Goal: Task Accomplishment & Management: Manage account settings

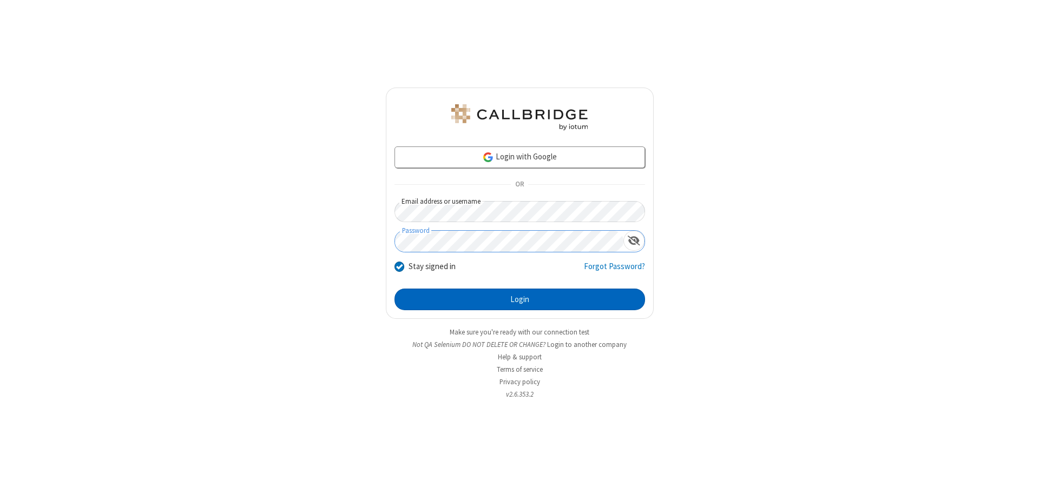
click at [519, 300] on button "Login" at bounding box center [519, 300] width 250 height 22
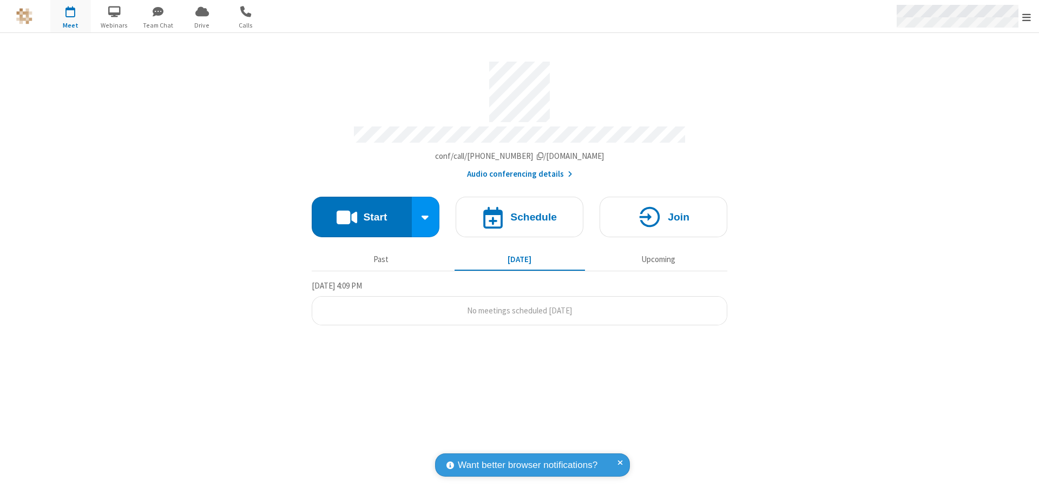
click at [1026, 17] on span "Open menu" at bounding box center [1026, 17] width 9 height 11
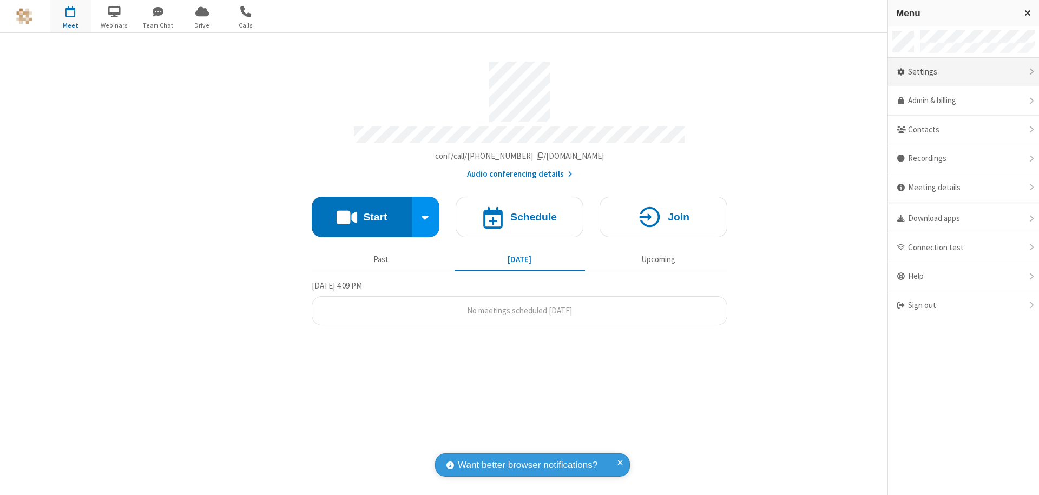
click at [963, 72] on div "Settings" at bounding box center [963, 72] width 151 height 29
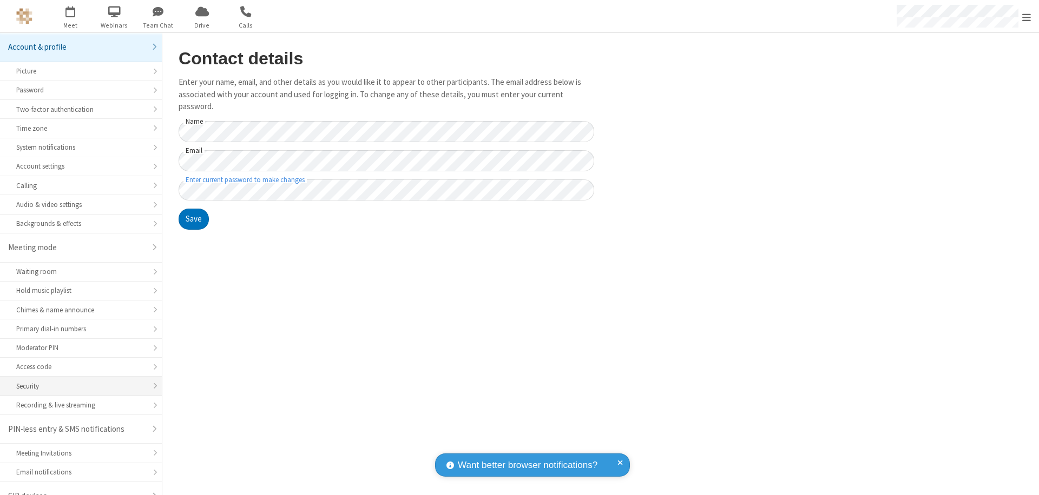
click at [77, 381] on div "Security" at bounding box center [80, 386] width 129 height 10
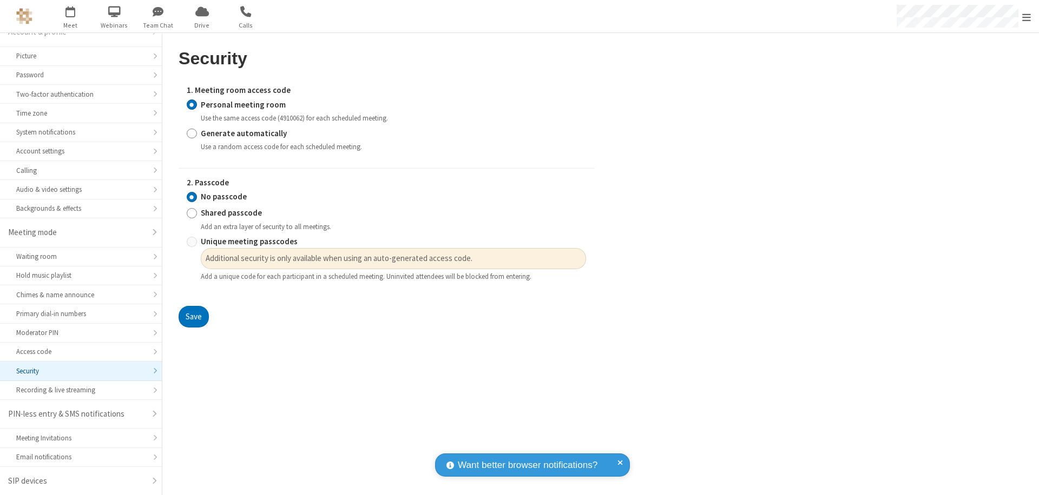
click at [191, 104] on input "Personal meeting room" at bounding box center [192, 104] width 10 height 11
click at [191, 197] on input "No passcode" at bounding box center [192, 196] width 10 height 11
click at [193, 317] on button "Save" at bounding box center [194, 317] width 30 height 22
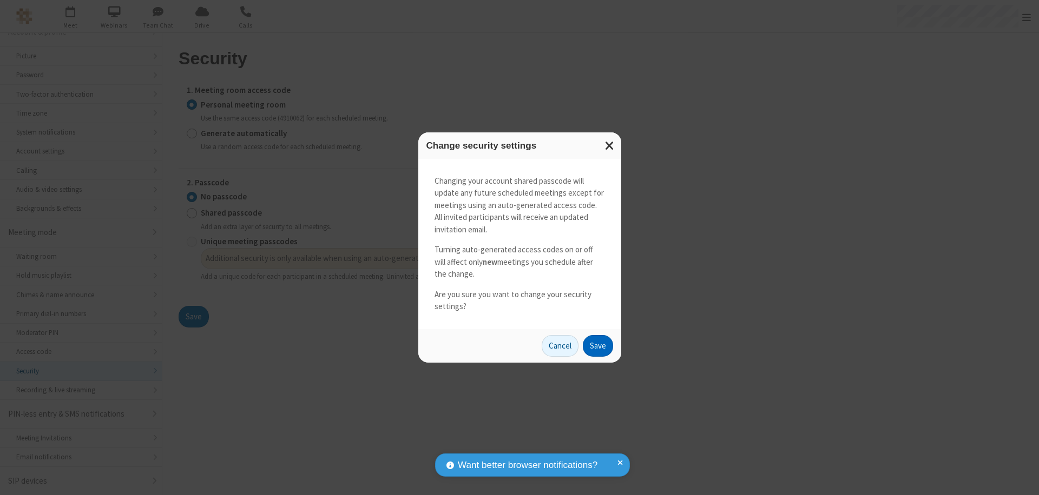
click at [597, 346] on button "Save" at bounding box center [598, 346] width 30 height 22
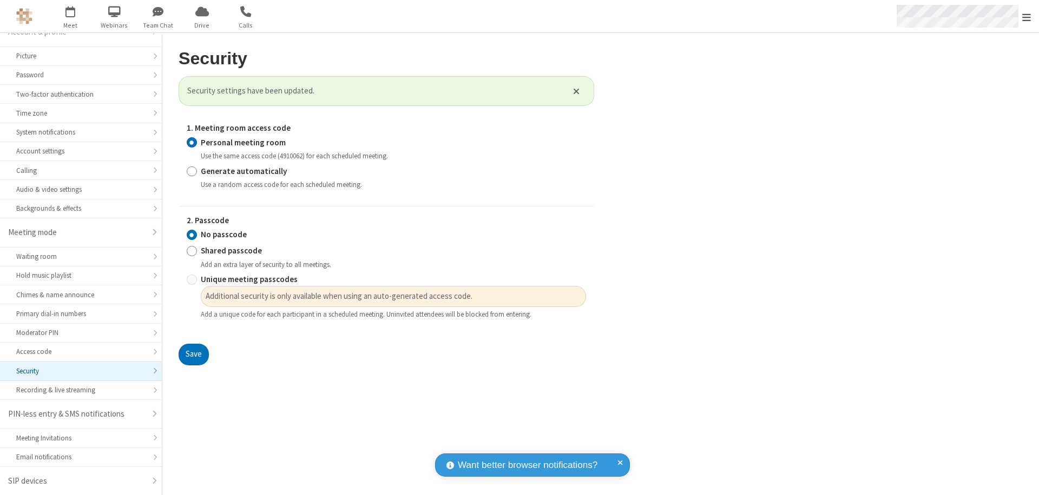
click at [1026, 17] on span "Open menu" at bounding box center [1026, 17] width 9 height 11
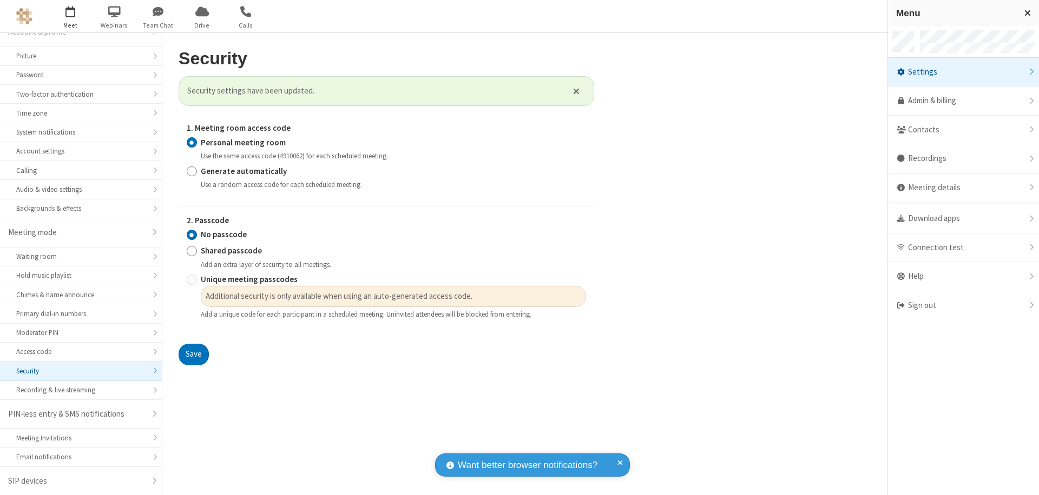
click at [70, 16] on span "button" at bounding box center [70, 11] width 41 height 18
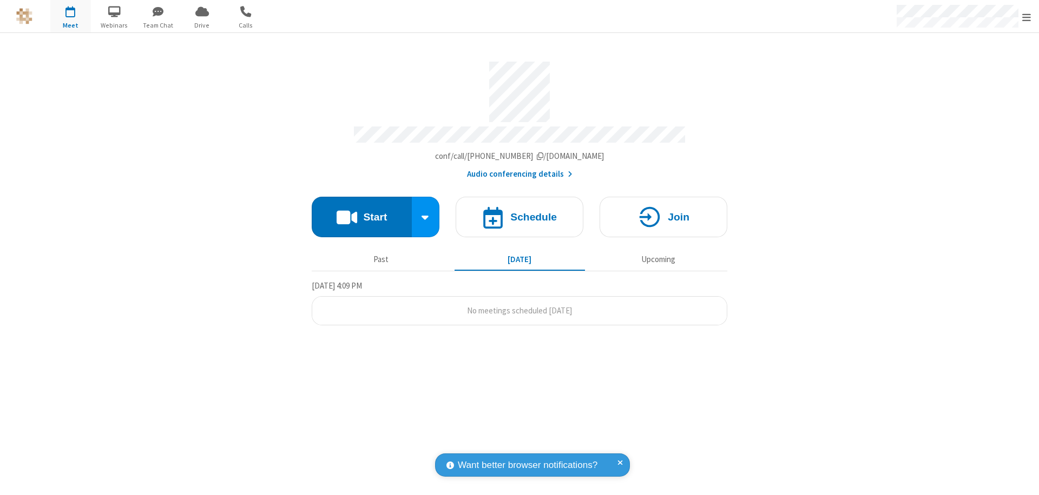
click at [519, 212] on h4 "Schedule" at bounding box center [533, 217] width 47 height 10
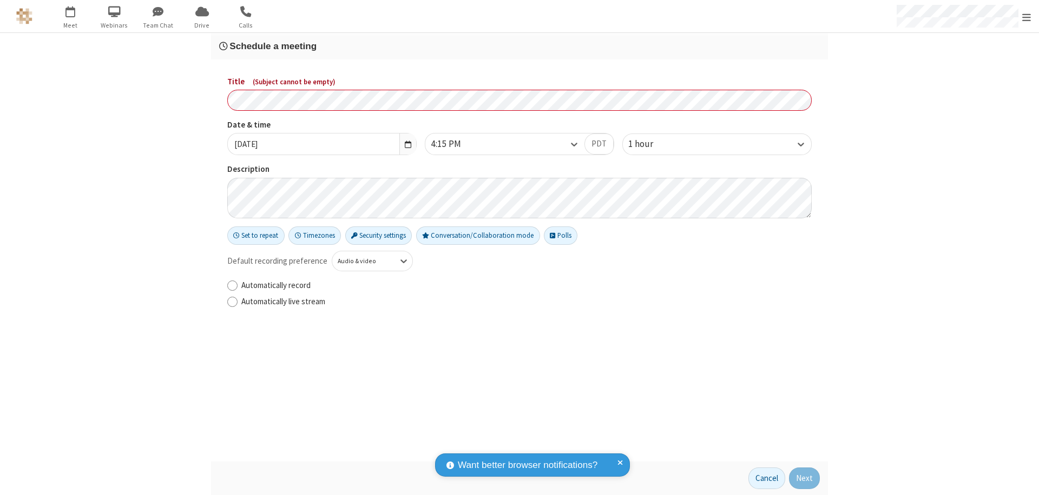
click at [519, 46] on h3 "Schedule a meeting" at bounding box center [519, 46] width 600 height 10
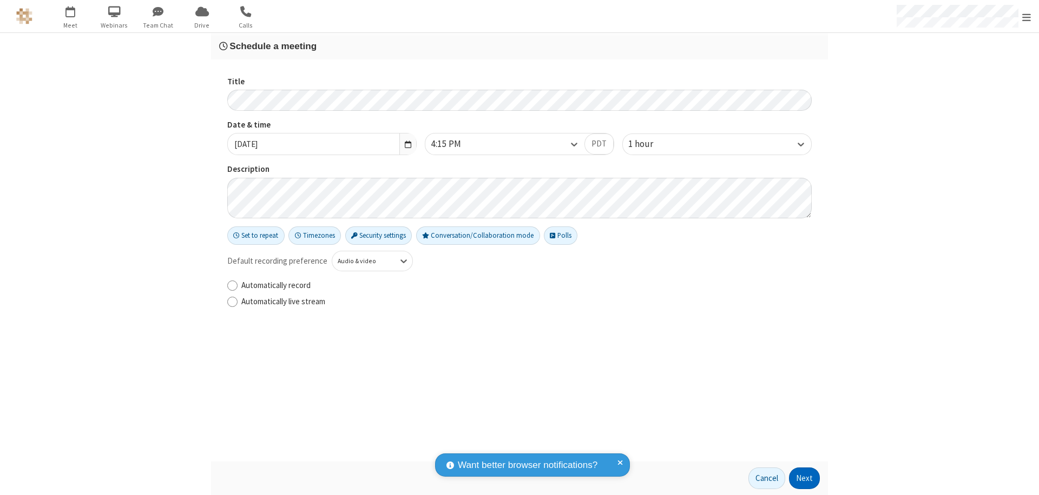
click at [804, 479] on button "Next" at bounding box center [804, 479] width 31 height 22
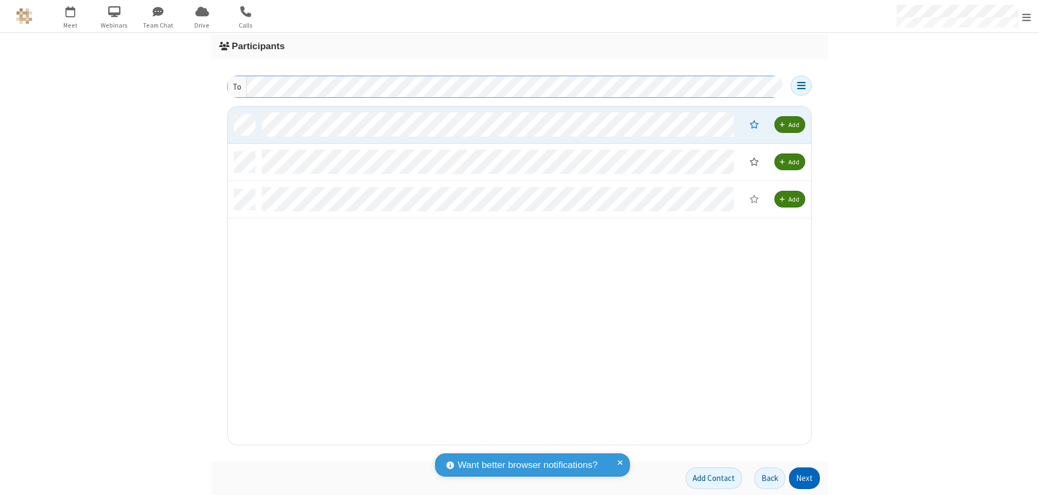
click at [804, 479] on button "Next" at bounding box center [804, 479] width 31 height 22
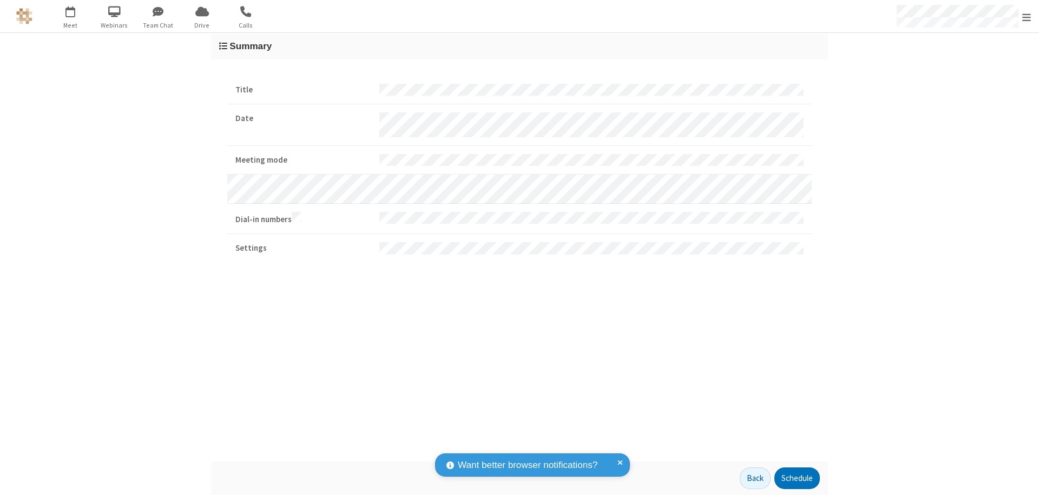
click at [796, 479] on button "Schedule" at bounding box center [796, 479] width 45 height 22
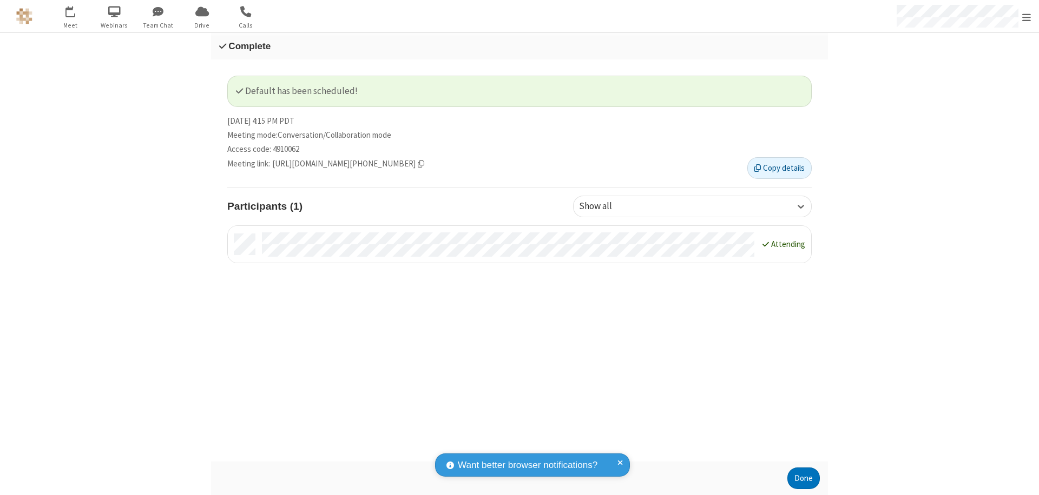
click at [803, 479] on button "Done" at bounding box center [803, 479] width 32 height 22
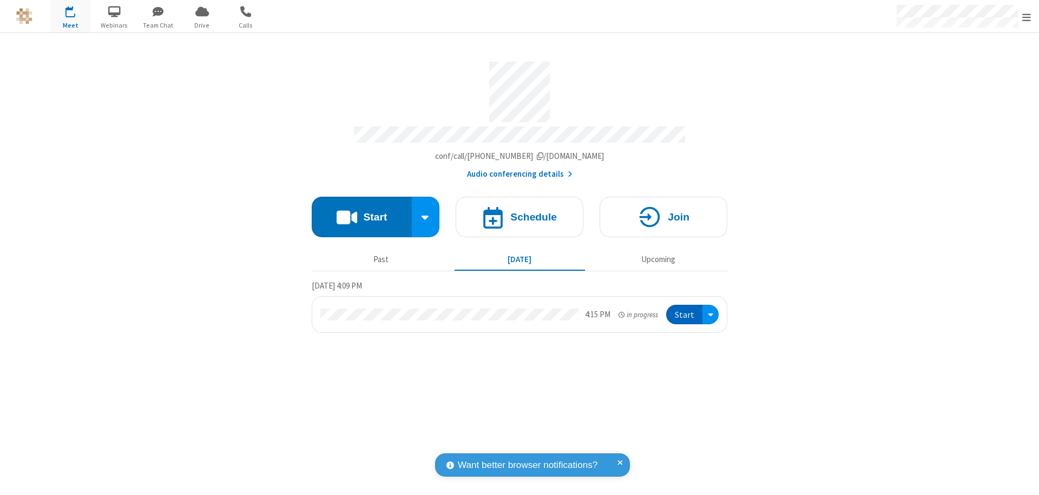
click at [685, 310] on button "Start" at bounding box center [684, 315] width 36 height 20
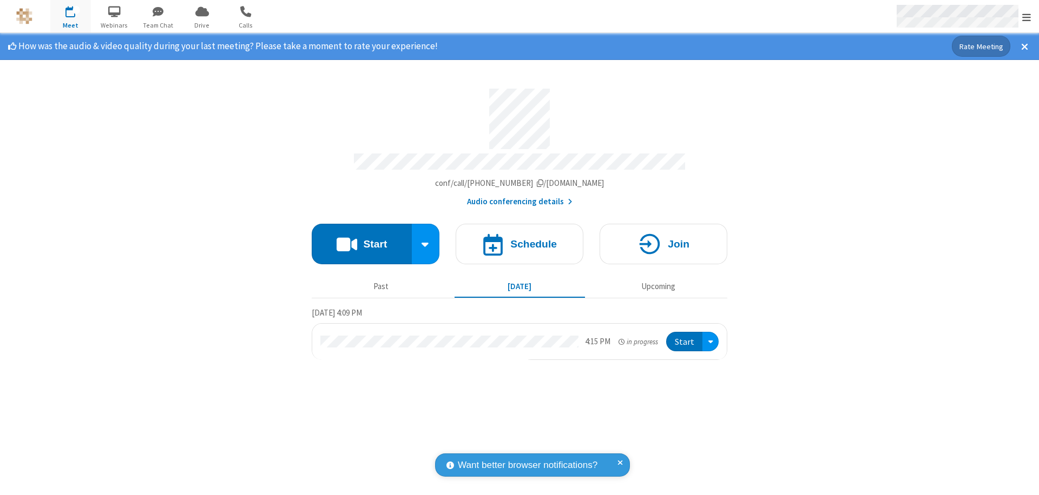
click at [1026, 17] on span "Open menu" at bounding box center [1026, 17] width 9 height 11
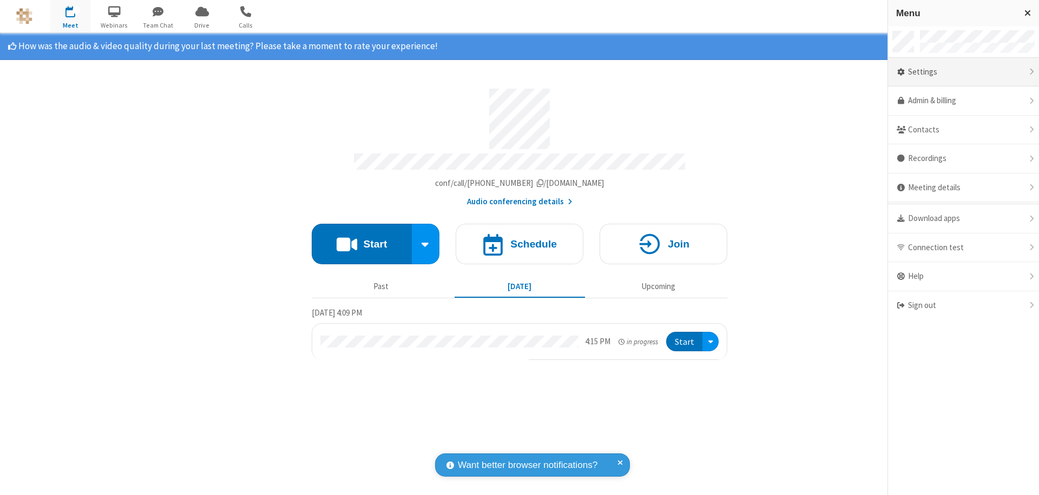
click at [963, 72] on div "Settings" at bounding box center [963, 72] width 151 height 29
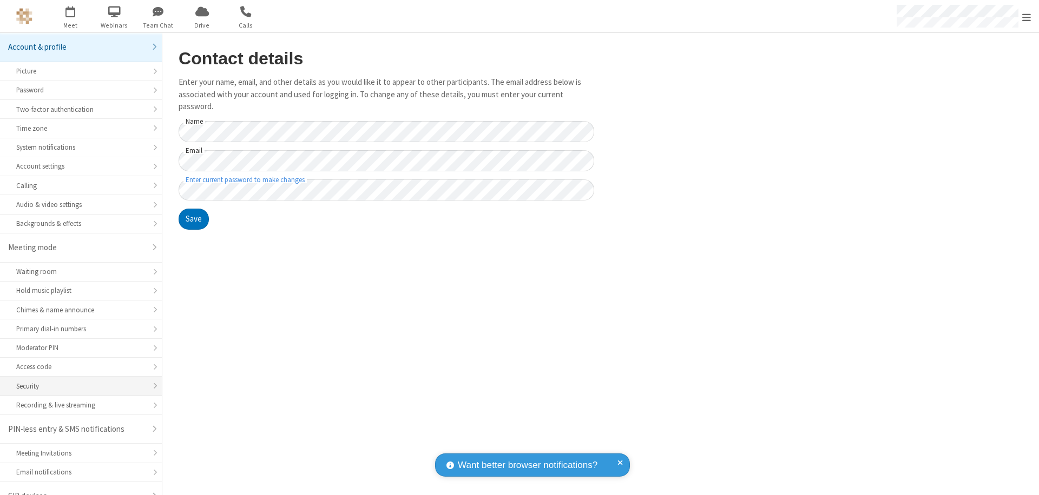
click at [77, 381] on div "Security" at bounding box center [80, 386] width 129 height 10
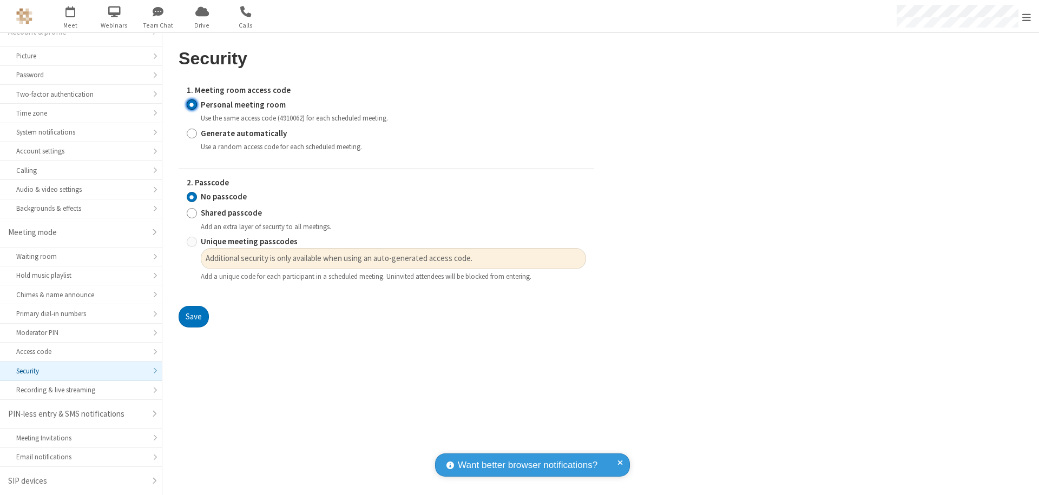
click at [191, 104] on input "Personal meeting room" at bounding box center [192, 104] width 10 height 11
click at [191, 197] on input "No passcode" at bounding box center [192, 196] width 10 height 11
click at [193, 317] on button "Save" at bounding box center [194, 317] width 30 height 22
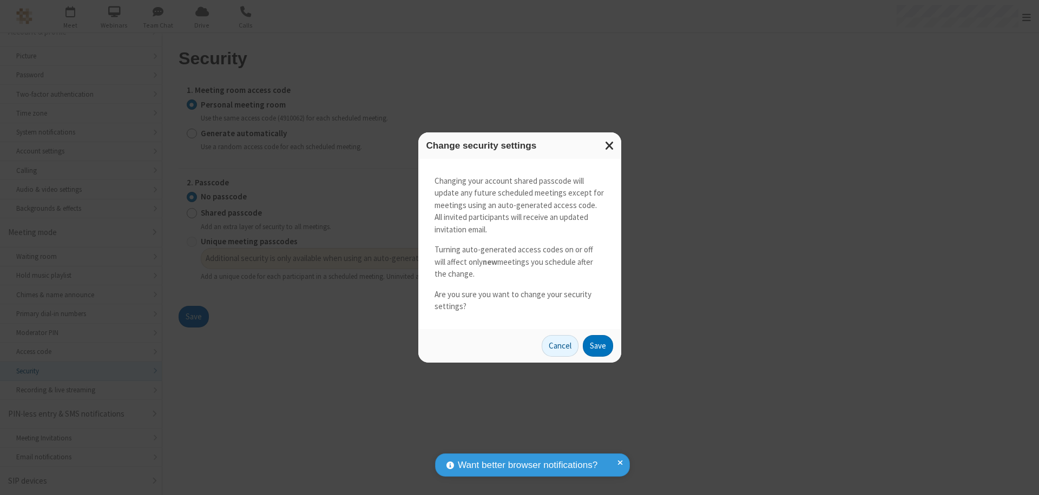
click at [597, 346] on button "Save" at bounding box center [598, 346] width 30 height 22
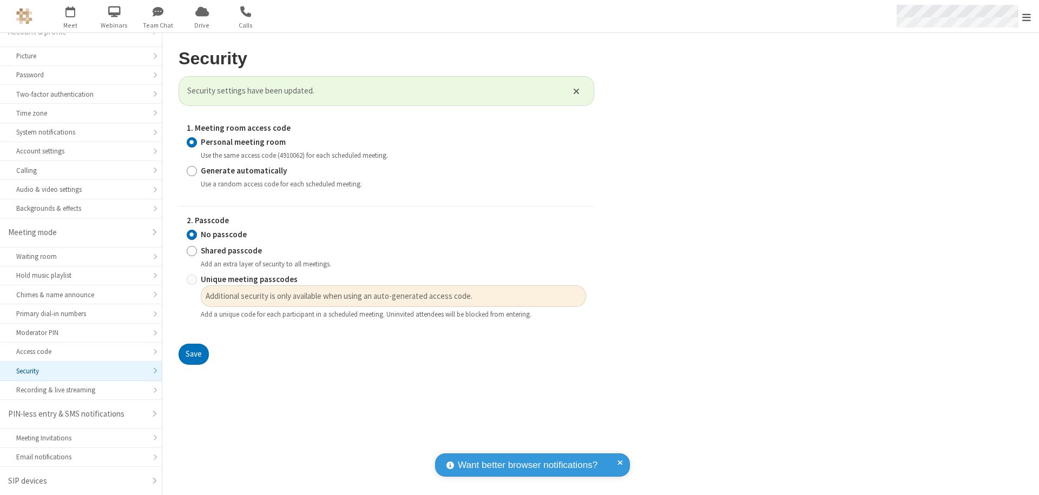
click at [1026, 16] on span "Open menu" at bounding box center [1026, 17] width 9 height 11
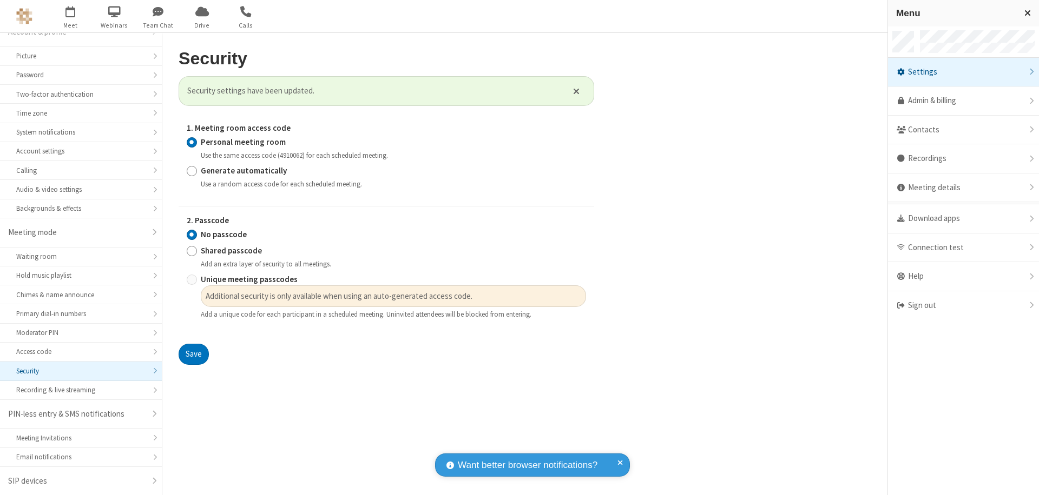
click at [963, 306] on div "Sign out" at bounding box center [963, 306] width 151 height 29
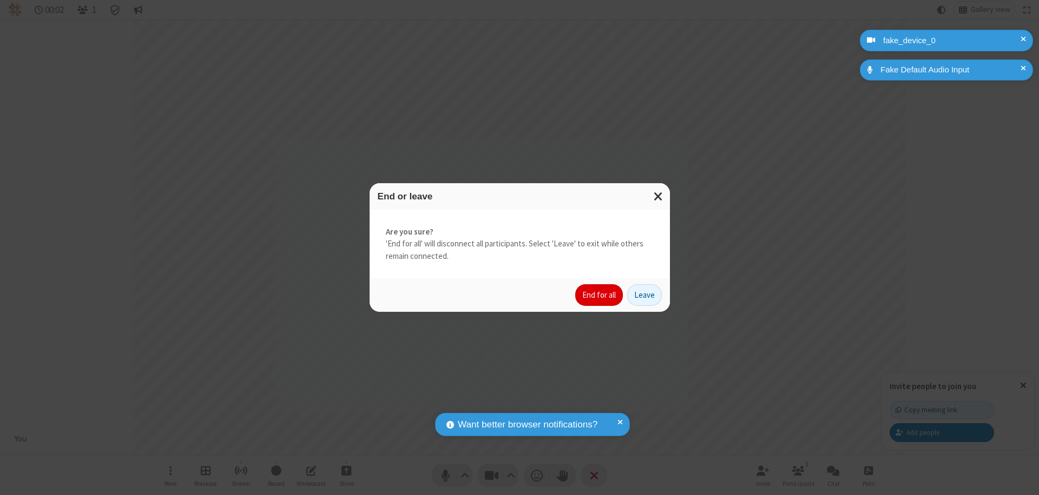
click at [599, 295] on button "End for all" at bounding box center [599, 296] width 48 height 22
